Goal: Find specific page/section: Find specific page/section

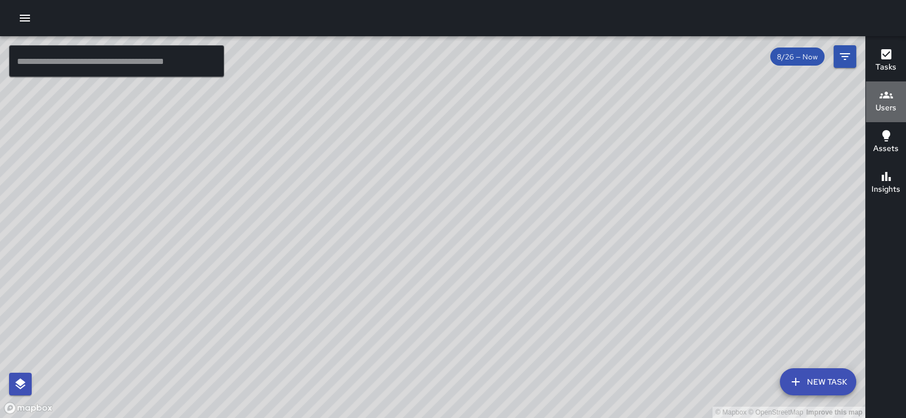
click at [881, 93] on icon "button" at bounding box center [887, 95] width 14 height 7
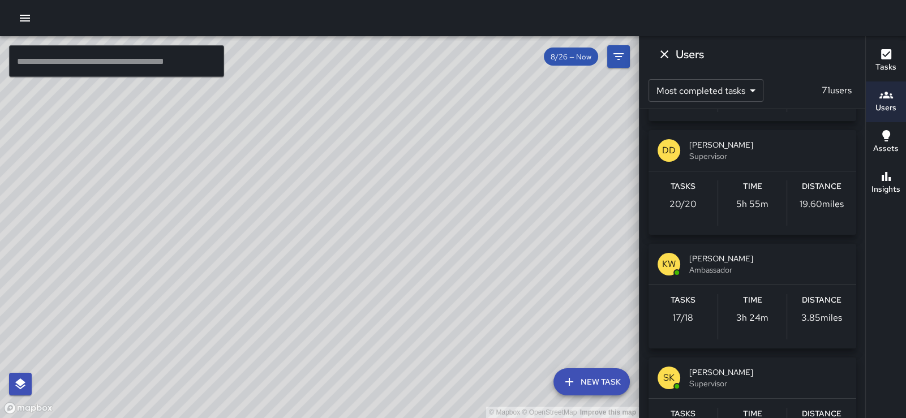
scroll to position [1625, 0]
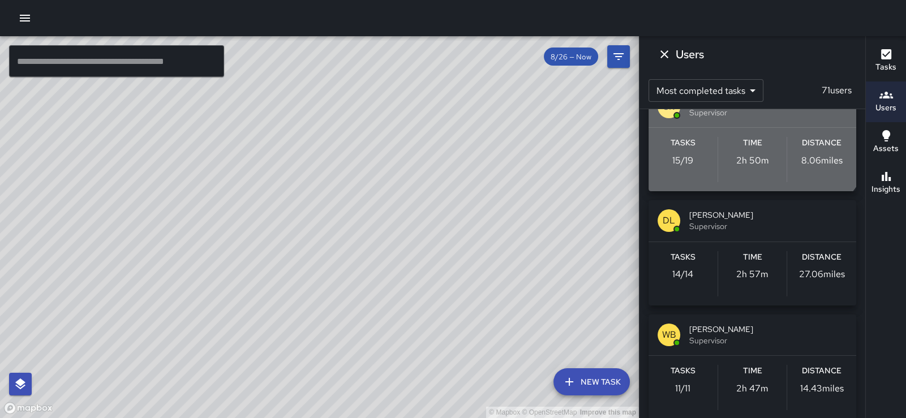
click at [733, 107] on span "[PERSON_NAME]" at bounding box center [768, 101] width 158 height 11
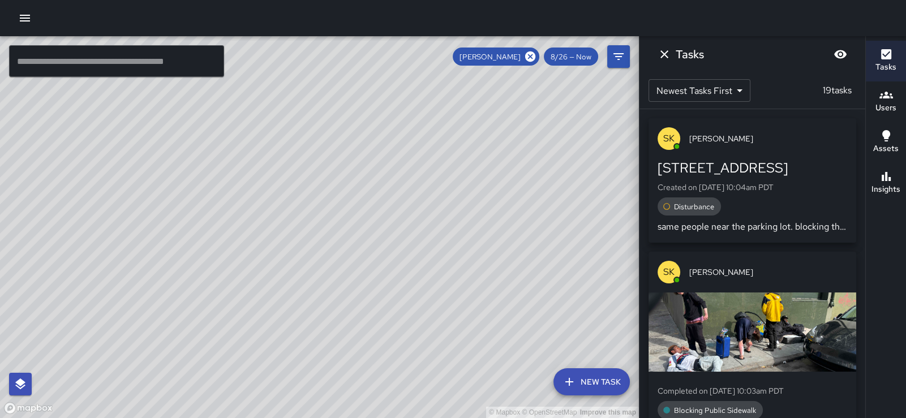
scroll to position [0, 0]
click at [514, 166] on div "© Mapbox © OpenStreetMap Improve this map" at bounding box center [319, 227] width 639 height 382
drag, startPoint x: 367, startPoint y: 200, endPoint x: 208, endPoint y: 223, distance: 161.3
click at [208, 223] on div "© Mapbox © OpenStreetMap Improve this map" at bounding box center [319, 227] width 639 height 382
drag, startPoint x: 493, startPoint y: 183, endPoint x: 494, endPoint y: 147, distance: 36.8
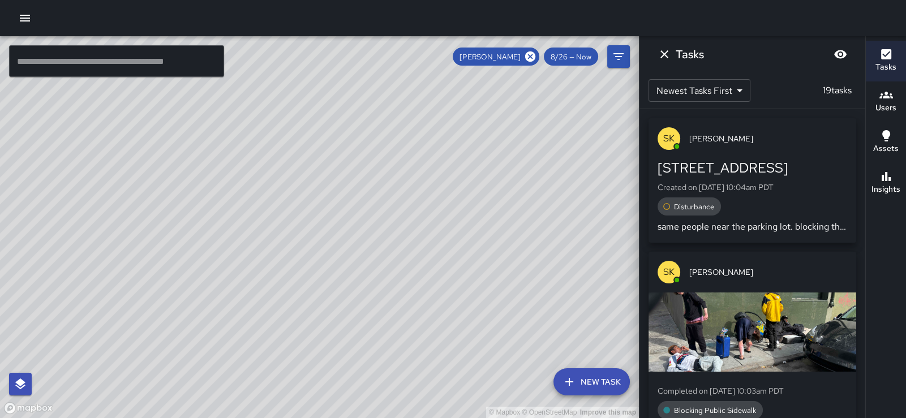
click at [494, 147] on div "© Mapbox © OpenStreetMap Improve this map" at bounding box center [319, 227] width 639 height 382
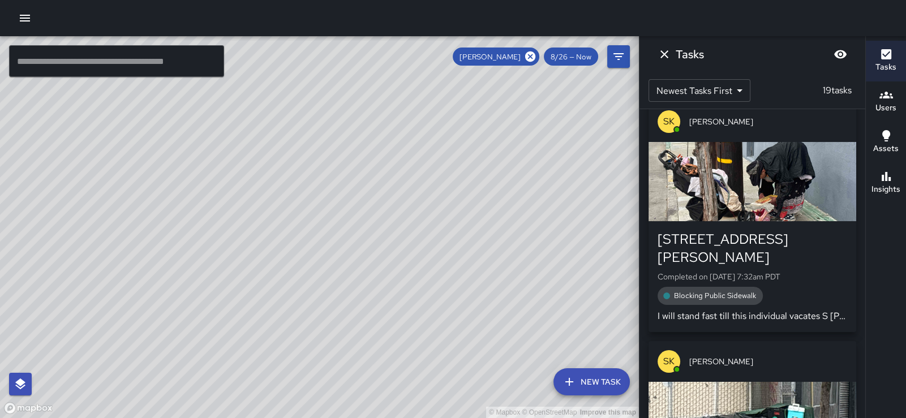
scroll to position [3832, 0]
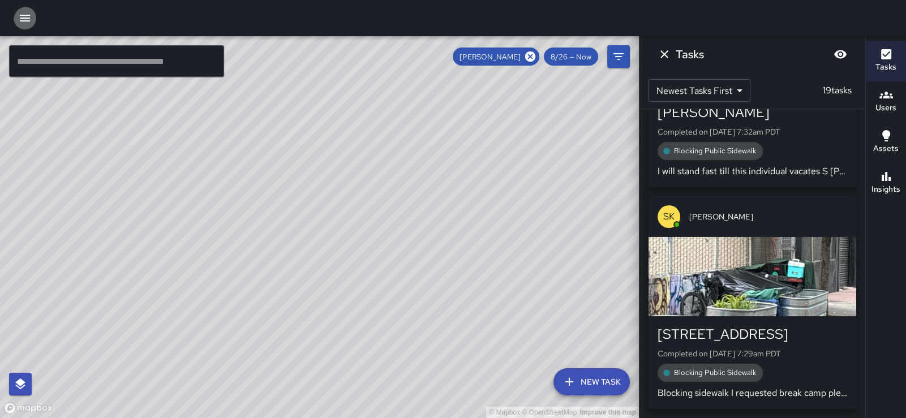
click at [28, 19] on icon "button" at bounding box center [25, 18] width 14 height 14
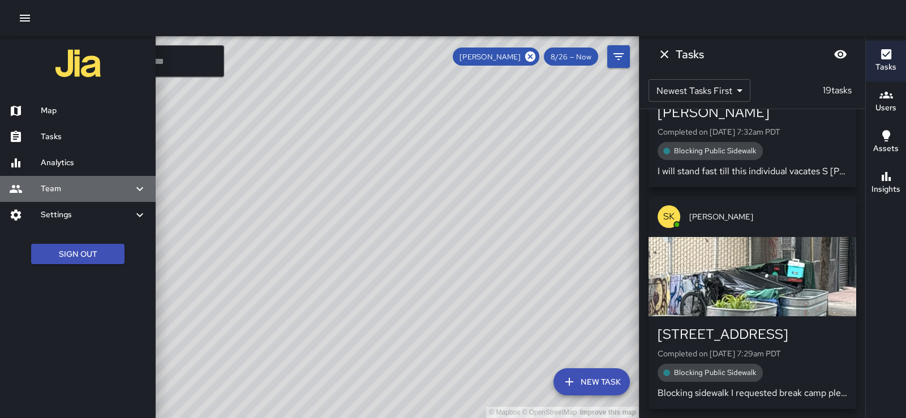
click at [74, 195] on h6 "Team" at bounding box center [87, 189] width 92 height 12
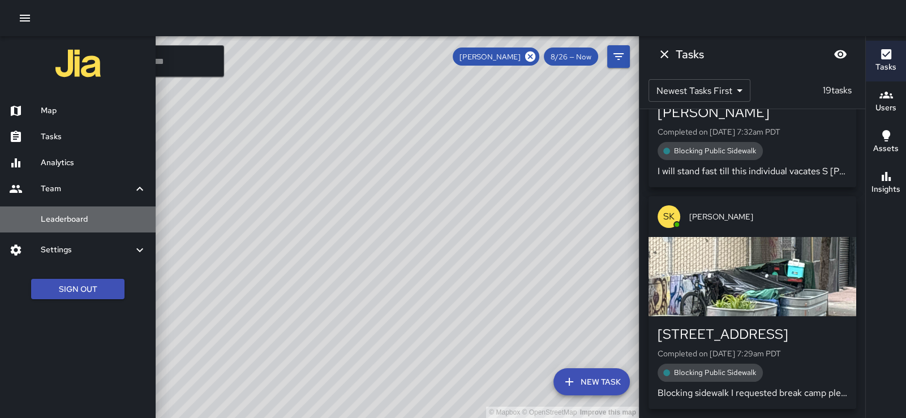
click at [67, 226] on h6 "Leaderboard" at bounding box center [94, 219] width 106 height 12
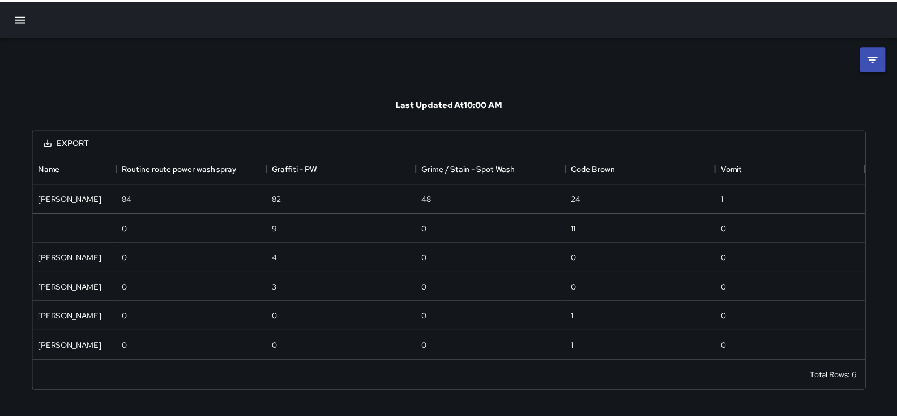
scroll to position [198, 832]
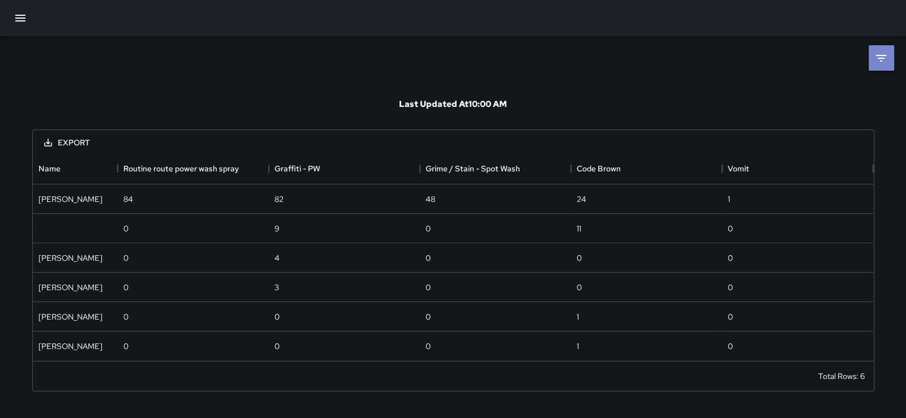
click at [883, 56] on icon at bounding box center [882, 59] width 14 height 14
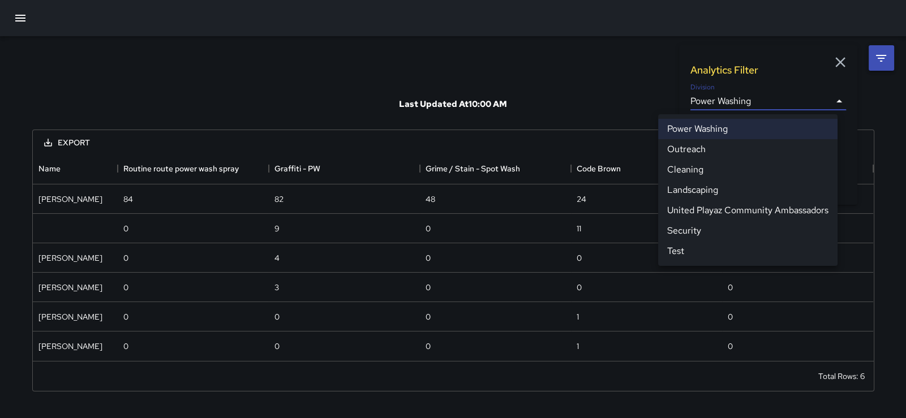
click at [772, 103] on body "**********" at bounding box center [453, 209] width 906 height 418
click at [699, 241] on li "Security" at bounding box center [747, 231] width 179 height 20
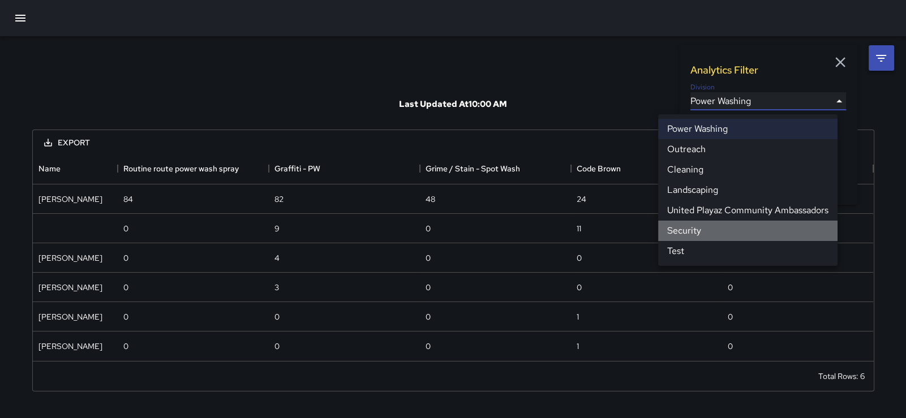
type input "**********"
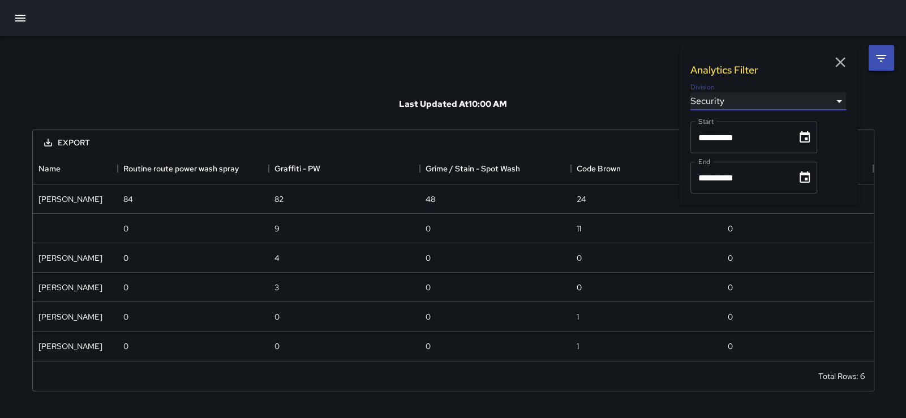
scroll to position [325, 832]
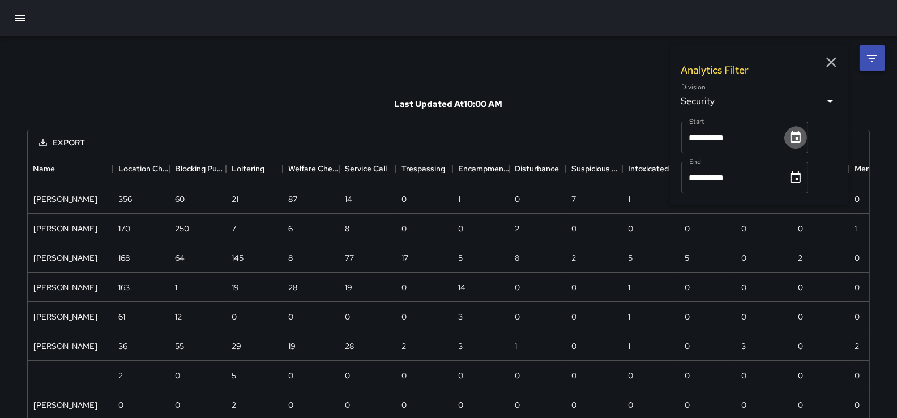
click at [802, 142] on icon "Choose date, selected date is Aug 1, 2025" at bounding box center [796, 138] width 14 height 14
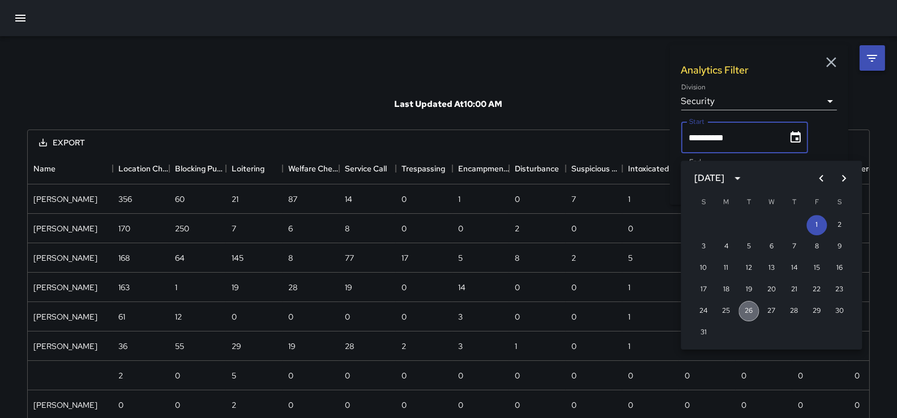
click at [744, 310] on button "26" at bounding box center [749, 311] width 20 height 20
type input "**********"
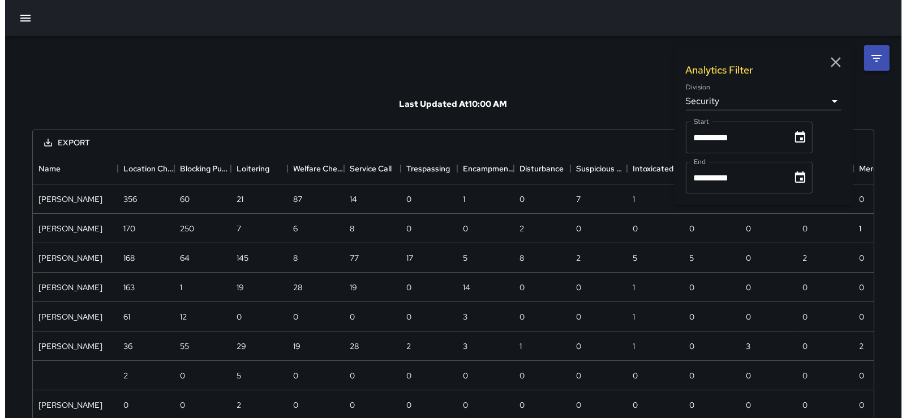
scroll to position [110, 832]
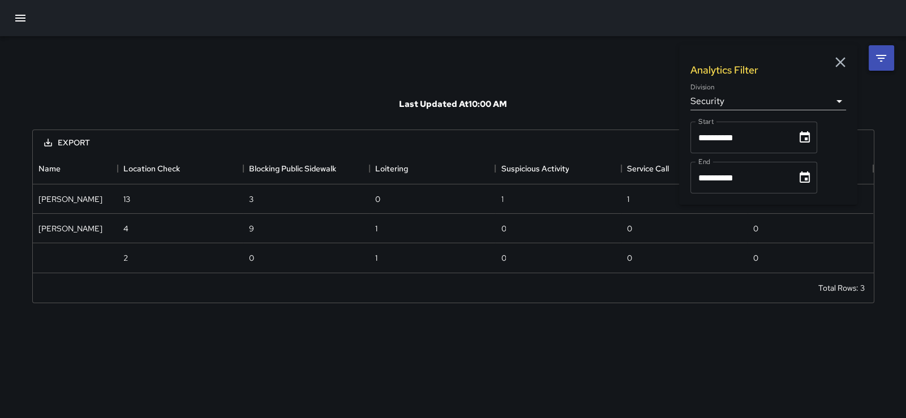
click at [816, 188] on div "**********" at bounding box center [754, 178] width 127 height 32
click at [810, 183] on icon "Choose date, selected date is Aug 31, 2025" at bounding box center [805, 177] width 10 height 11
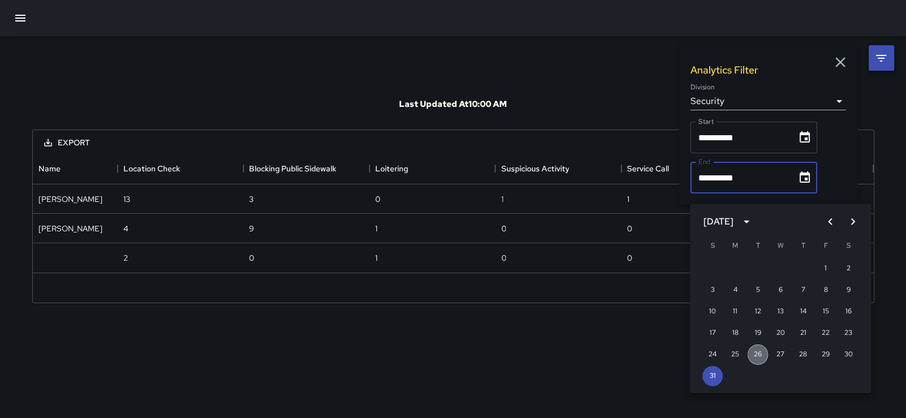
click at [753, 355] on button "26" at bounding box center [758, 355] width 20 height 20
type input "**********"
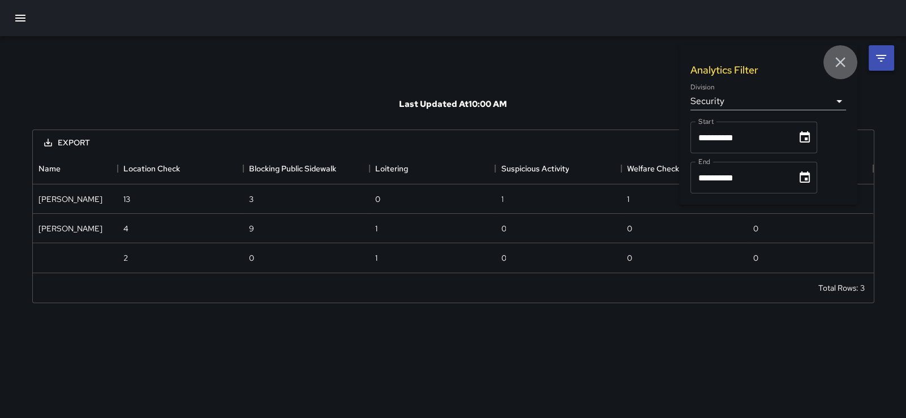
click at [840, 61] on icon "button" at bounding box center [840, 62] width 17 height 17
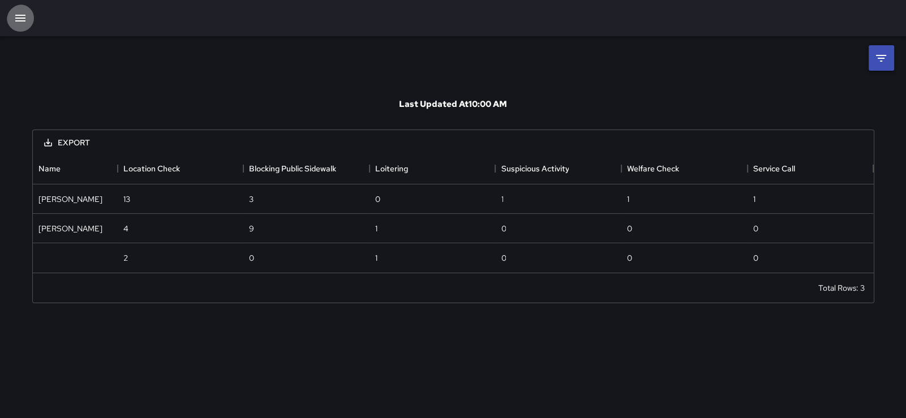
click at [18, 16] on icon "button" at bounding box center [21, 18] width 14 height 14
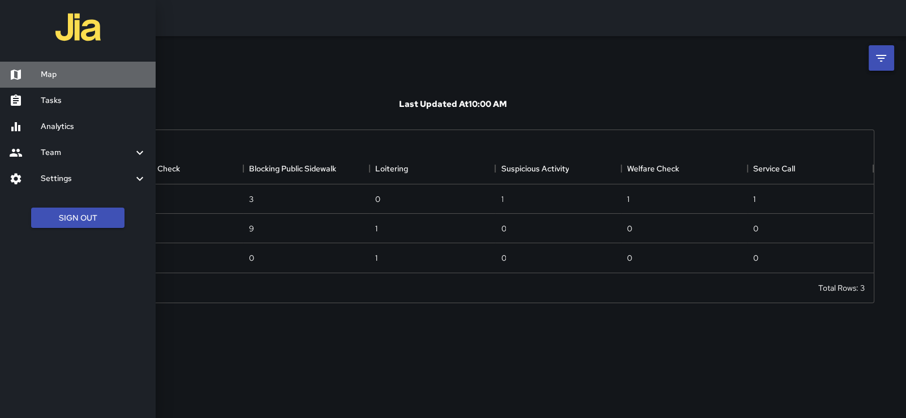
click at [52, 77] on h6 "Map" at bounding box center [94, 74] width 106 height 12
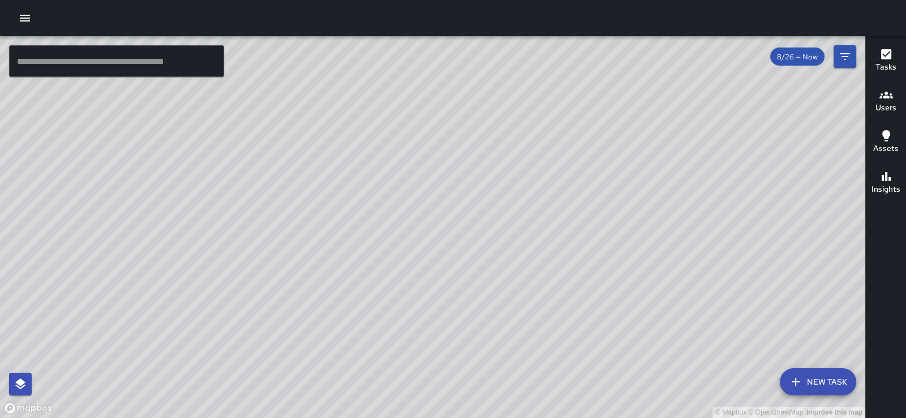
click at [727, 181] on div "© Mapbox © OpenStreetMap Improve this map" at bounding box center [433, 227] width 866 height 382
drag, startPoint x: 726, startPoint y: 178, endPoint x: 503, endPoint y: 222, distance: 227.4
click at [503, 222] on div "© Mapbox © OpenStreetMap Improve this map" at bounding box center [433, 227] width 866 height 382
click at [28, 16] on icon "button" at bounding box center [25, 18] width 14 height 14
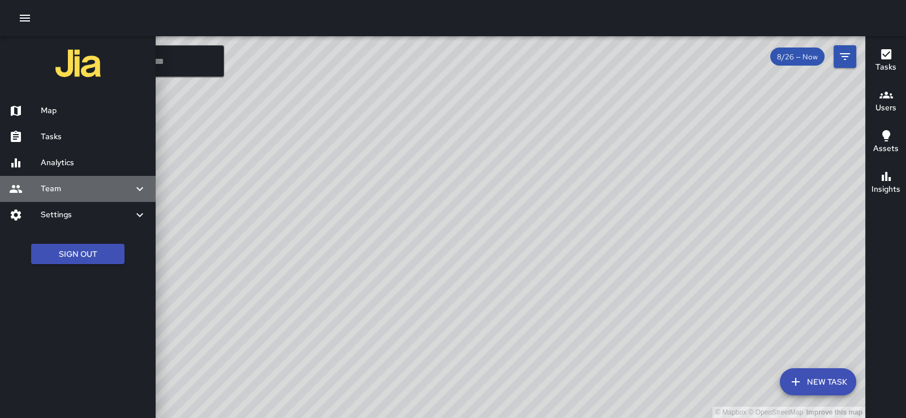
click at [62, 195] on h6 "Team" at bounding box center [87, 189] width 92 height 12
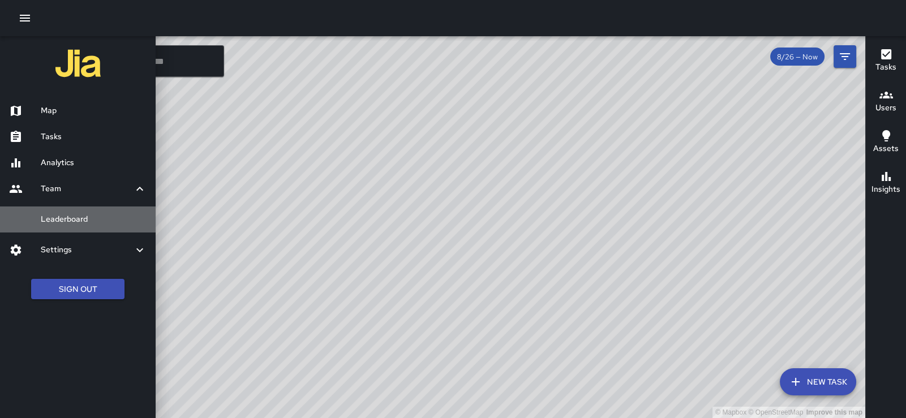
click at [65, 226] on h6 "Leaderboard" at bounding box center [94, 219] width 106 height 12
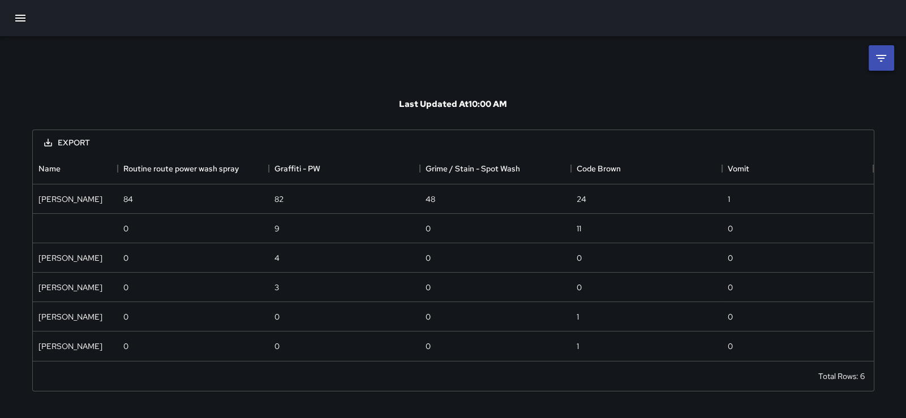
scroll to position [198, 832]
